Goal: Check status

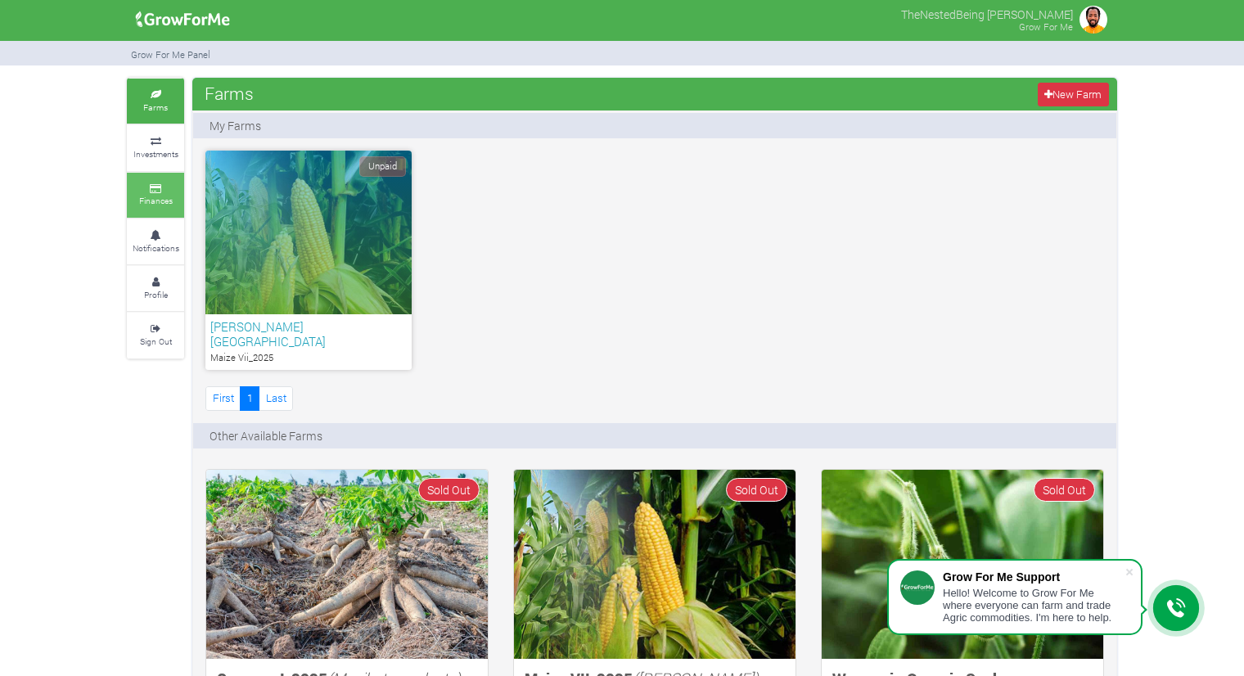
click at [164, 192] on link "Finances" at bounding box center [155, 195] width 57 height 45
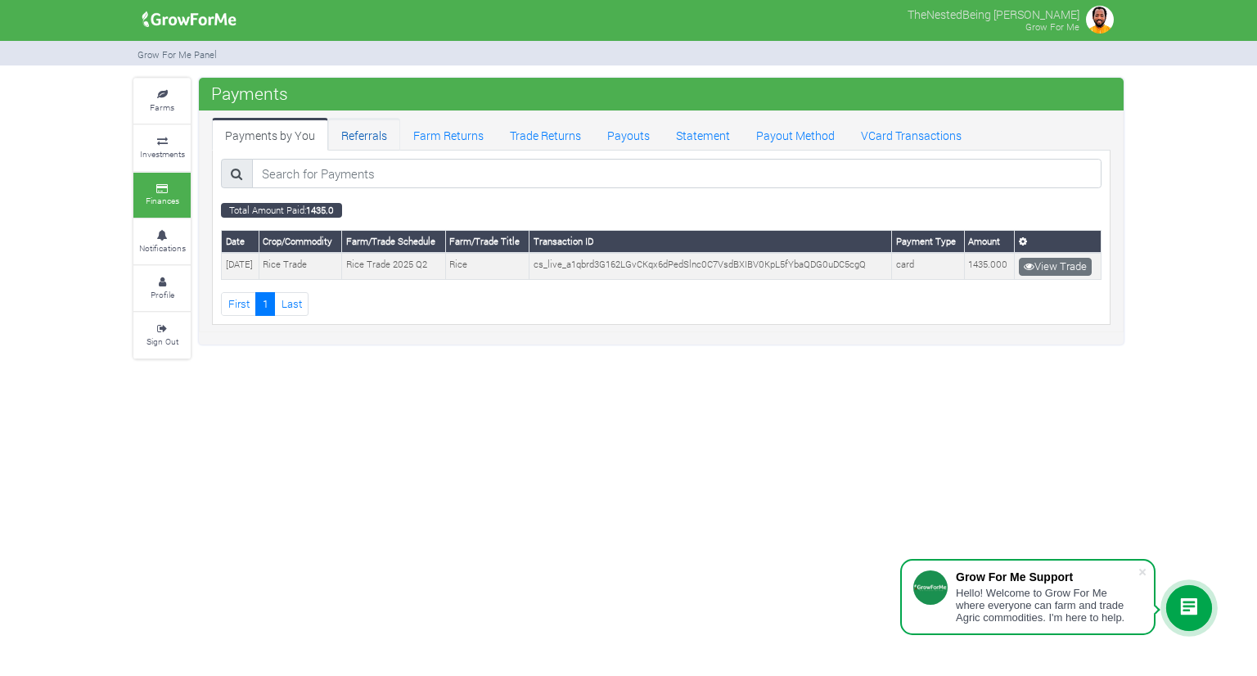
click at [359, 137] on link "Referrals" at bounding box center [364, 134] width 72 height 33
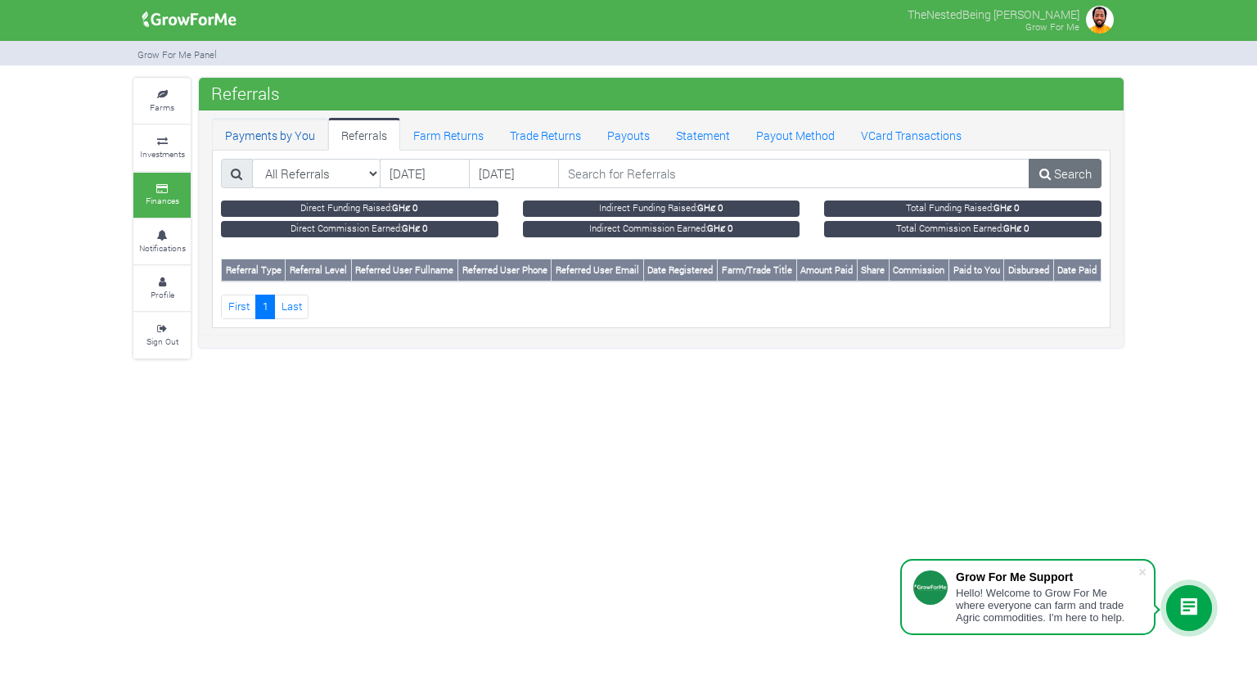
click at [275, 132] on link "Payments by You" at bounding box center [270, 134] width 116 height 33
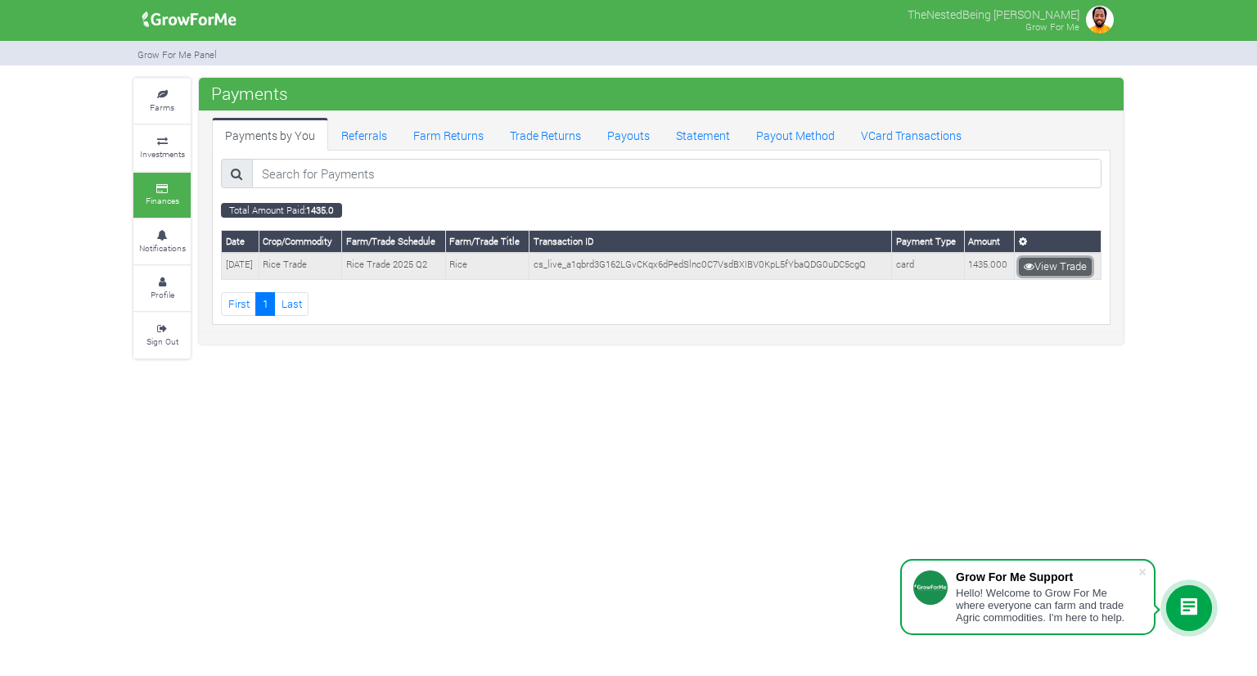
click at [1067, 265] on link "View Trade" at bounding box center [1055, 267] width 73 height 18
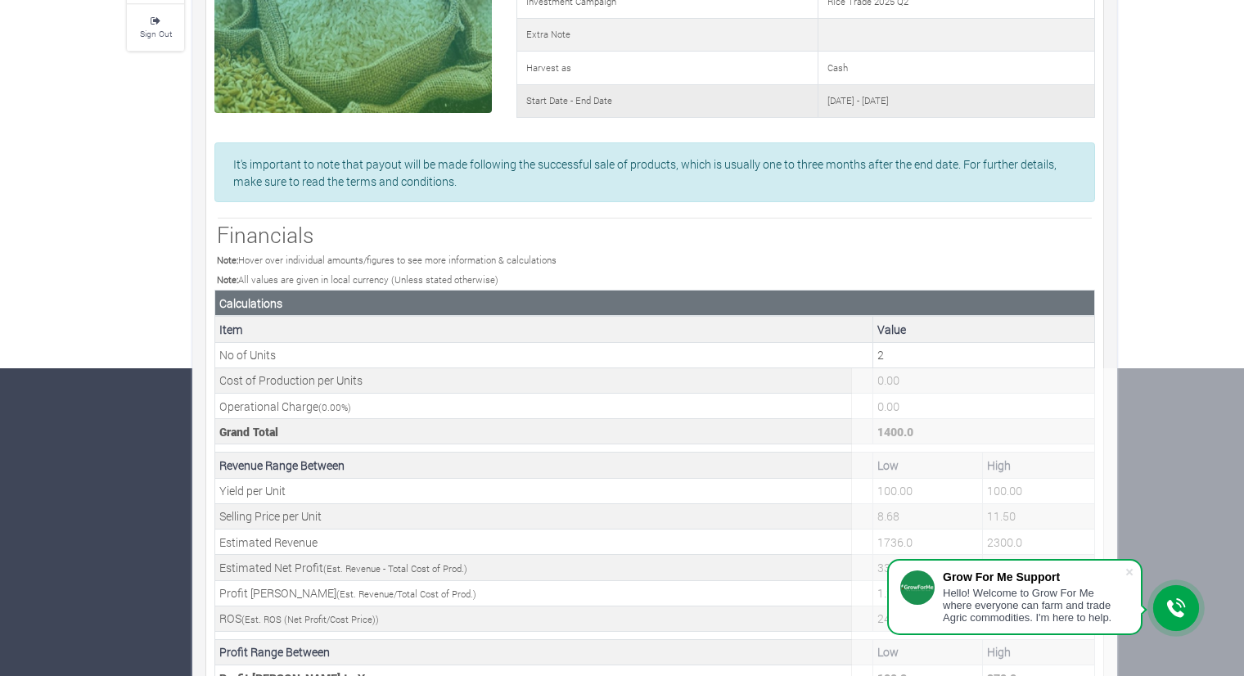
scroll to position [455, 0]
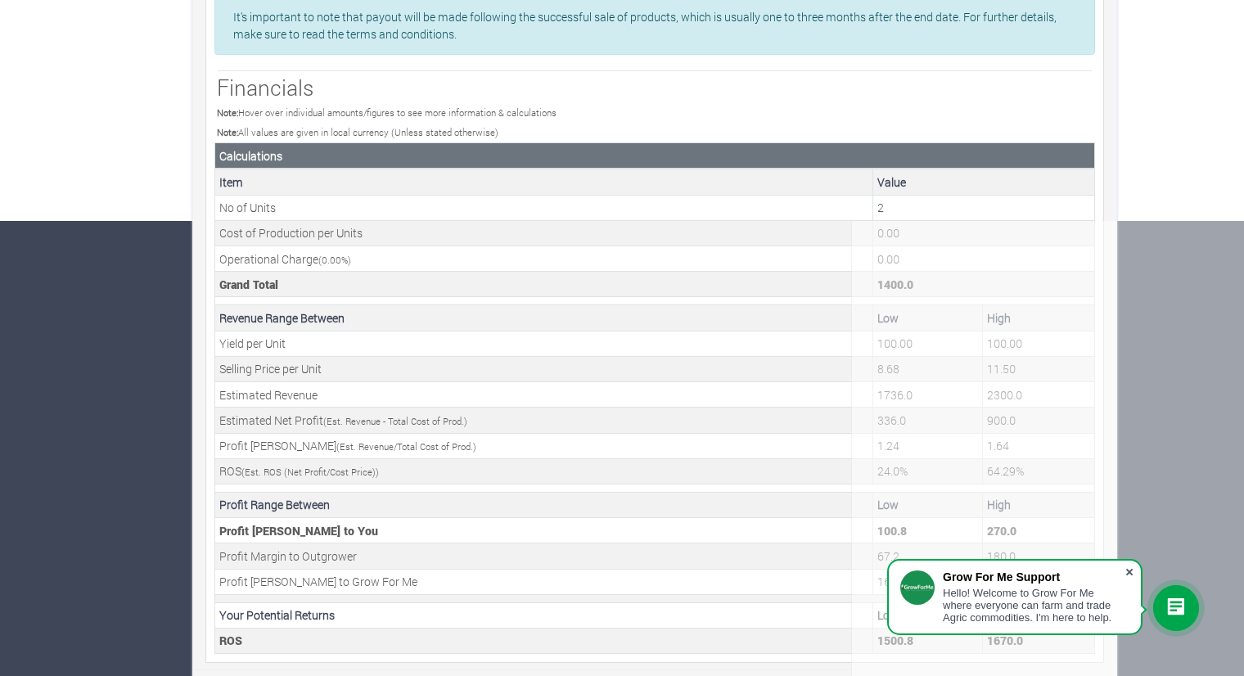
click at [1131, 571] on span at bounding box center [1129, 572] width 16 height 16
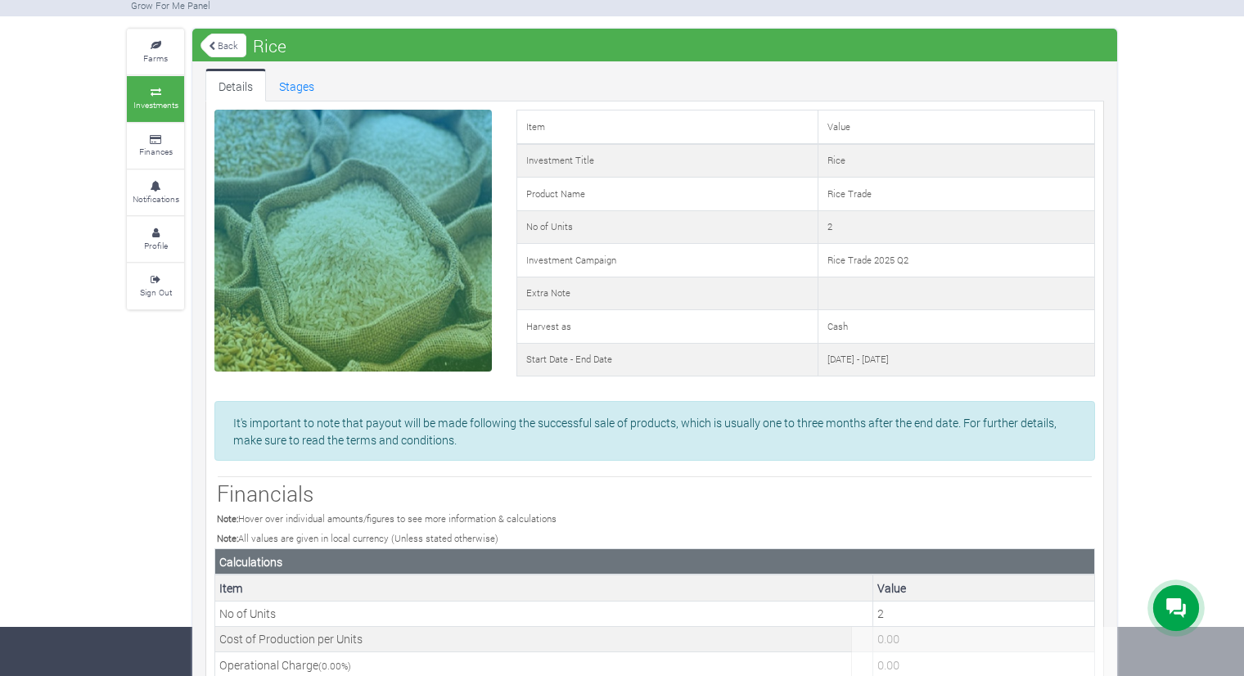
scroll to position [0, 0]
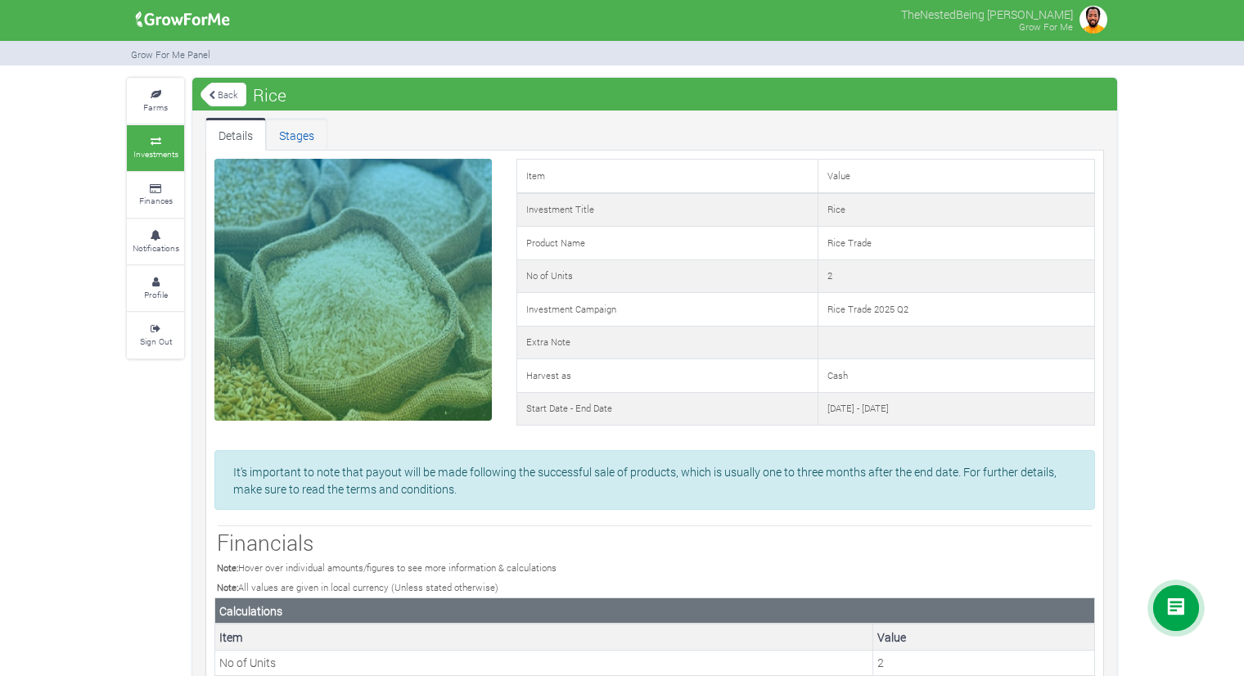
click at [312, 142] on link "Stages" at bounding box center [296, 134] width 61 height 33
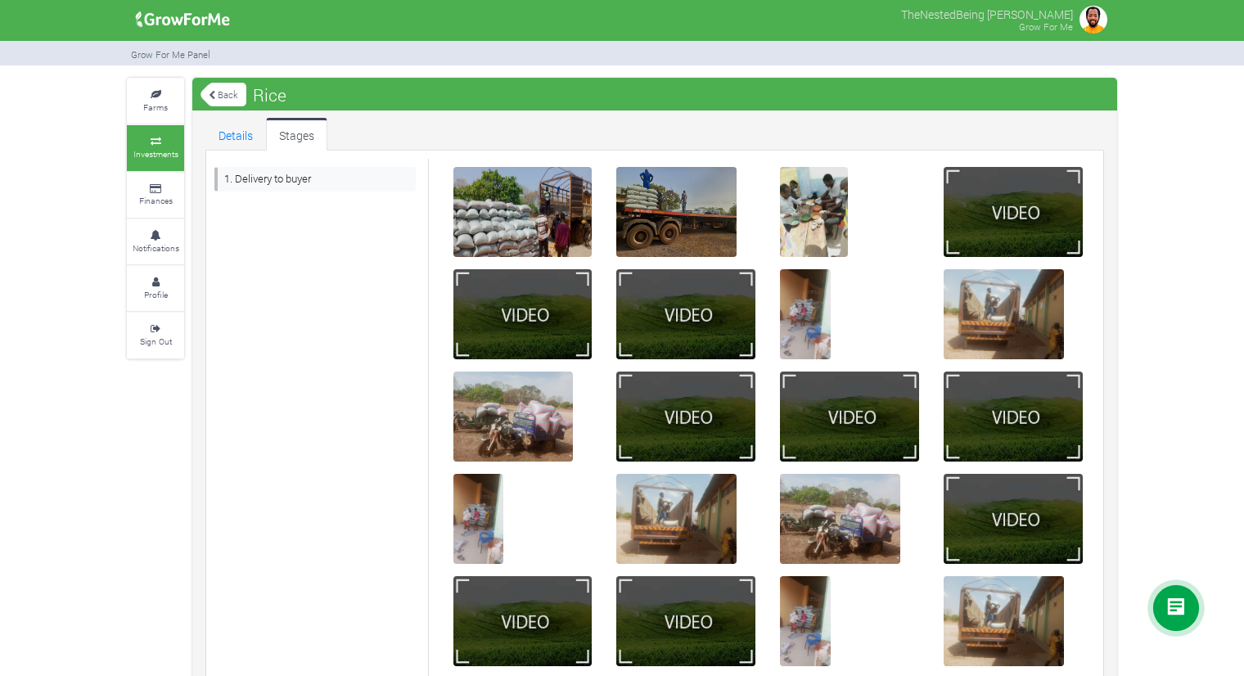
click at [213, 91] on icon at bounding box center [212, 95] width 7 height 9
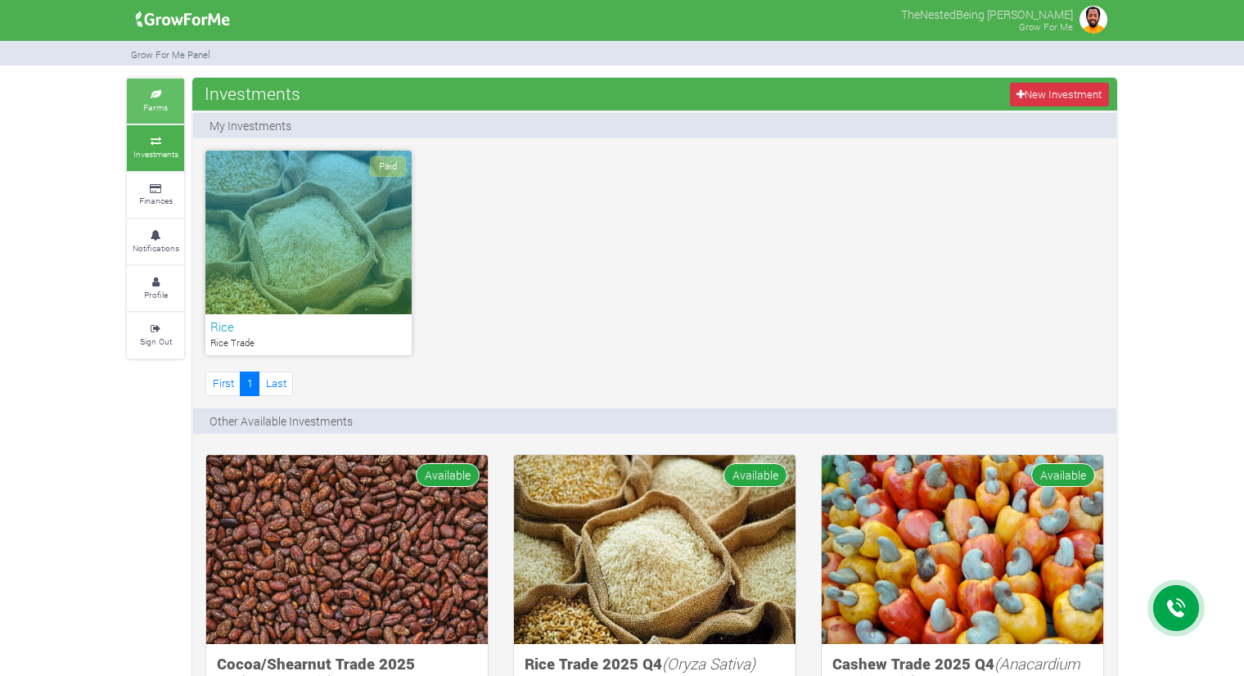
click at [160, 93] on icon at bounding box center [155, 95] width 49 height 8
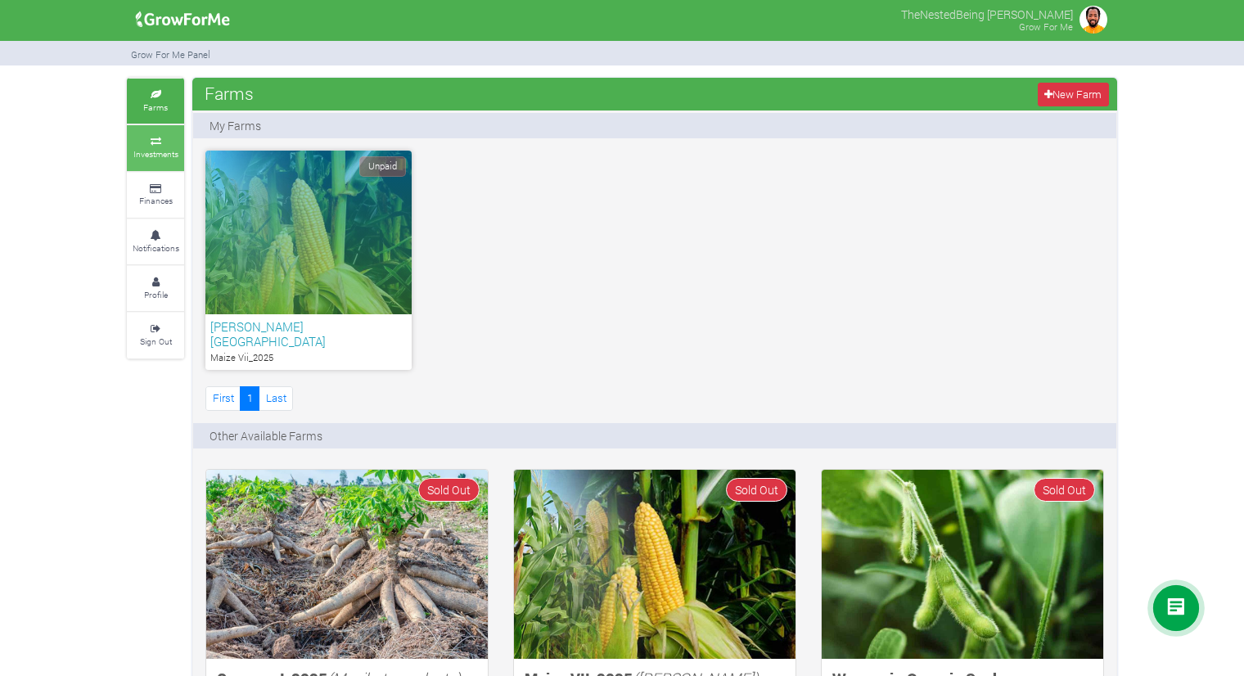
click at [157, 153] on small "Investments" at bounding box center [155, 153] width 45 height 11
